Goal: Contribute content

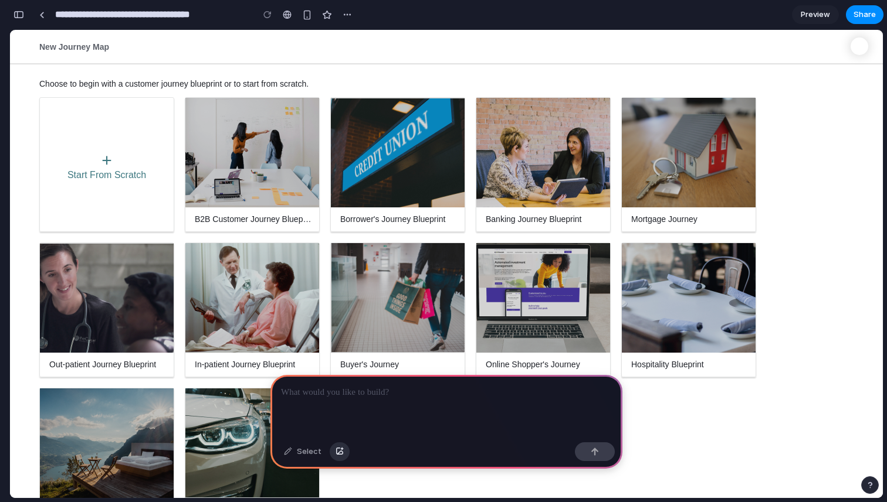
click at [341, 457] on button "button" at bounding box center [340, 452] width 20 height 19
click at [381, 386] on p at bounding box center [446, 393] width 331 height 14
click at [600, 456] on button "button" at bounding box center [595, 452] width 40 height 19
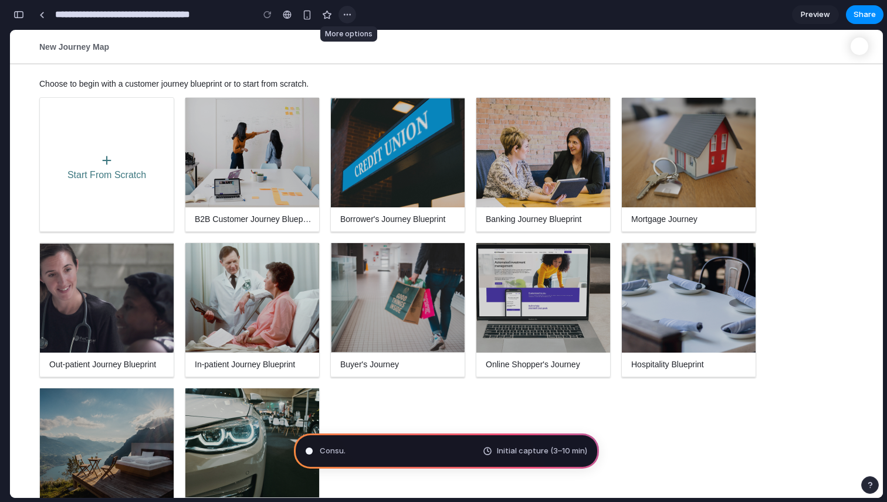
click at [345, 15] on div "button" at bounding box center [346, 14] width 9 height 9
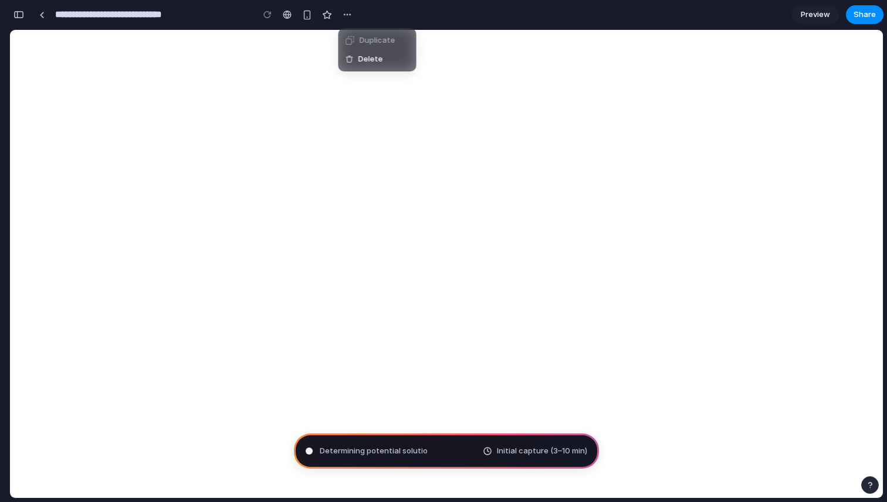
type input "**********"
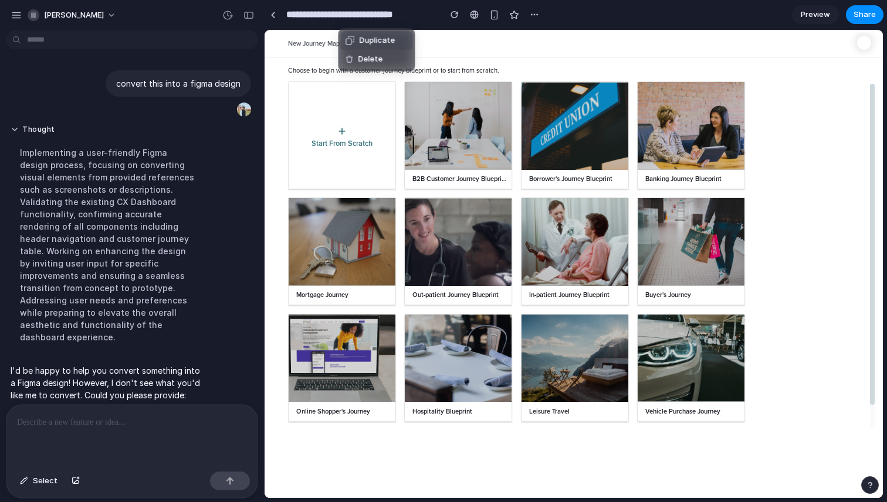
scroll to position [106, 0]
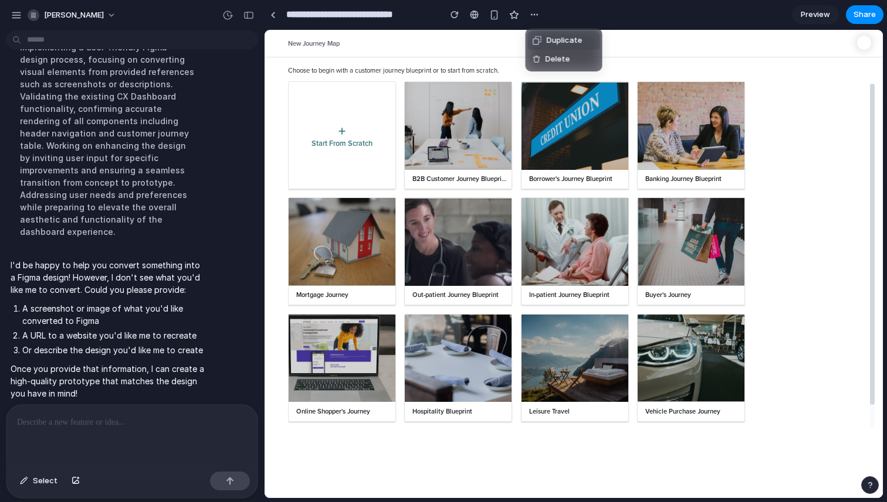
click at [176, 180] on div "Duplicate Delete" at bounding box center [443, 251] width 887 height 502
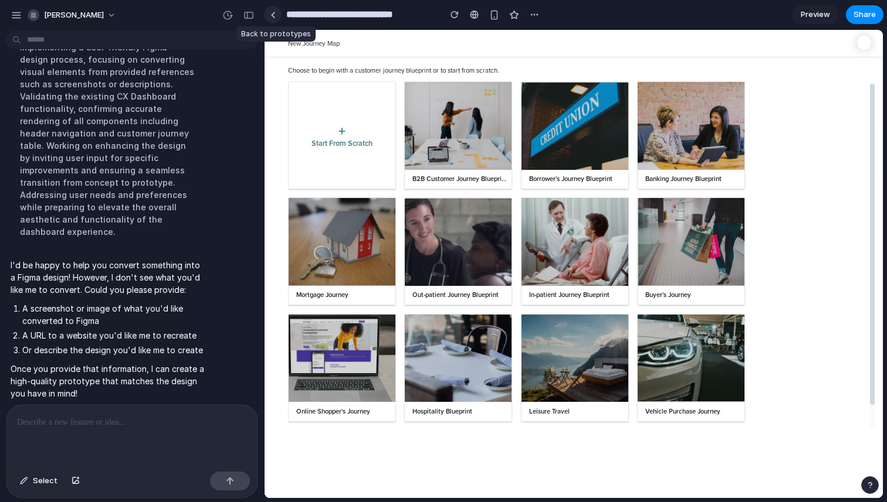
click at [274, 12] on div at bounding box center [272, 15] width 5 height 6
